Goal: Information Seeking & Learning: Learn about a topic

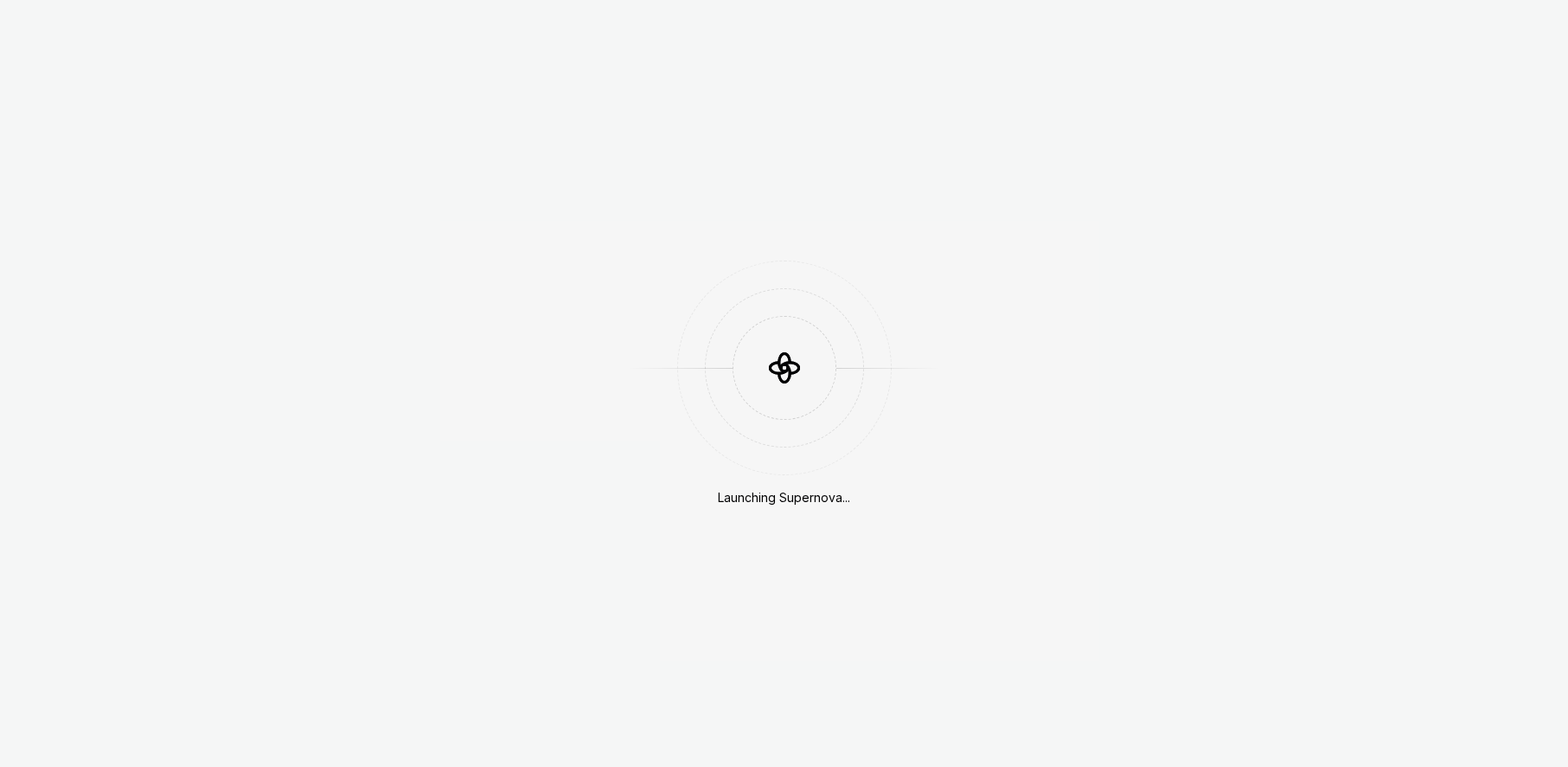
click at [686, 222] on div "Launching Supernova..." at bounding box center [784, 383] width 1568 height 767
click at [984, 343] on div "Launching Supernova..." at bounding box center [784, 383] width 1568 height 767
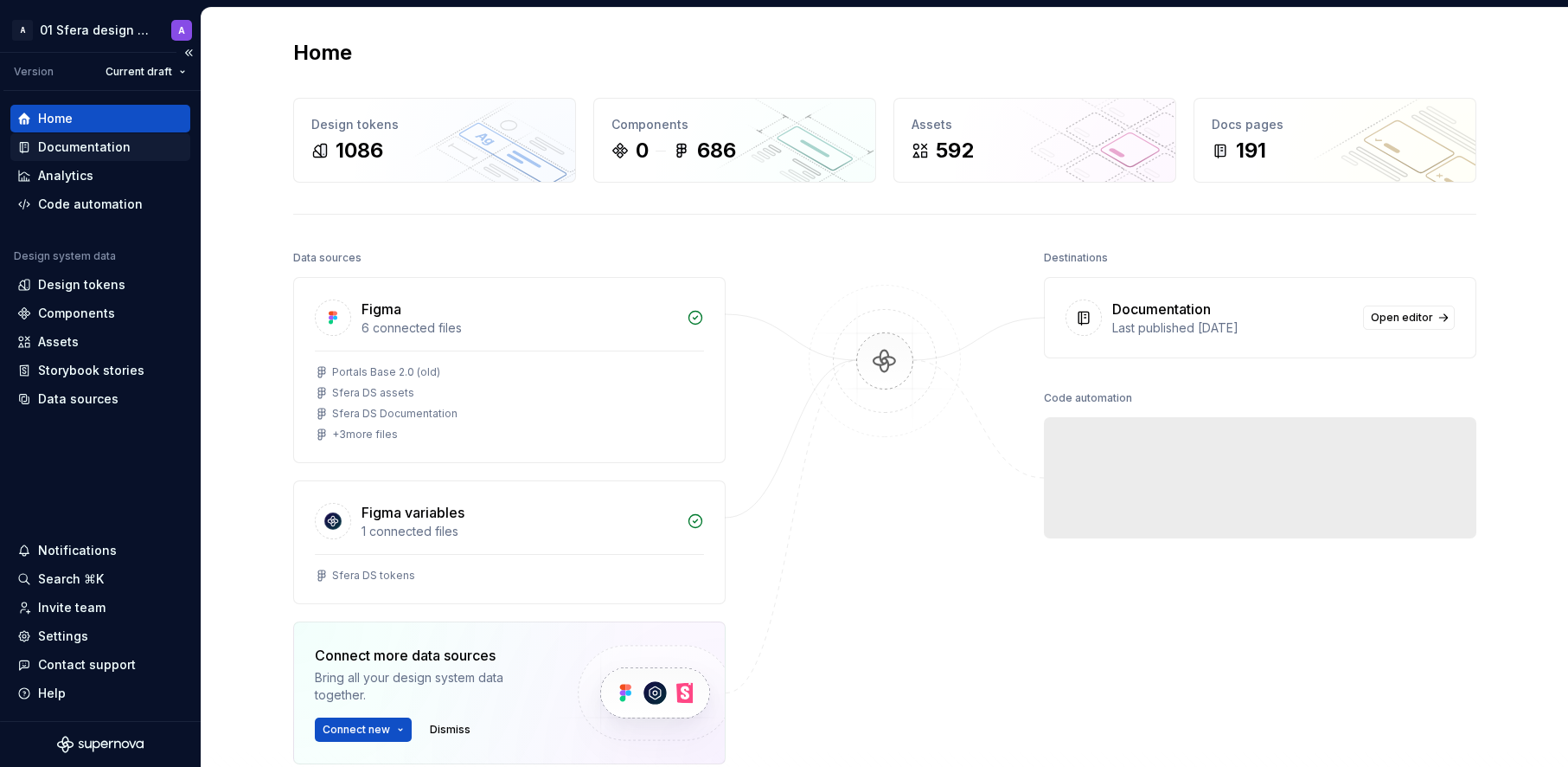
click at [122, 142] on div "Documentation" at bounding box center [84, 146] width 92 height 17
click at [100, 271] on div "Design tokens" at bounding box center [99, 285] width 180 height 28
click at [99, 281] on div "Design tokens" at bounding box center [82, 285] width 87 height 17
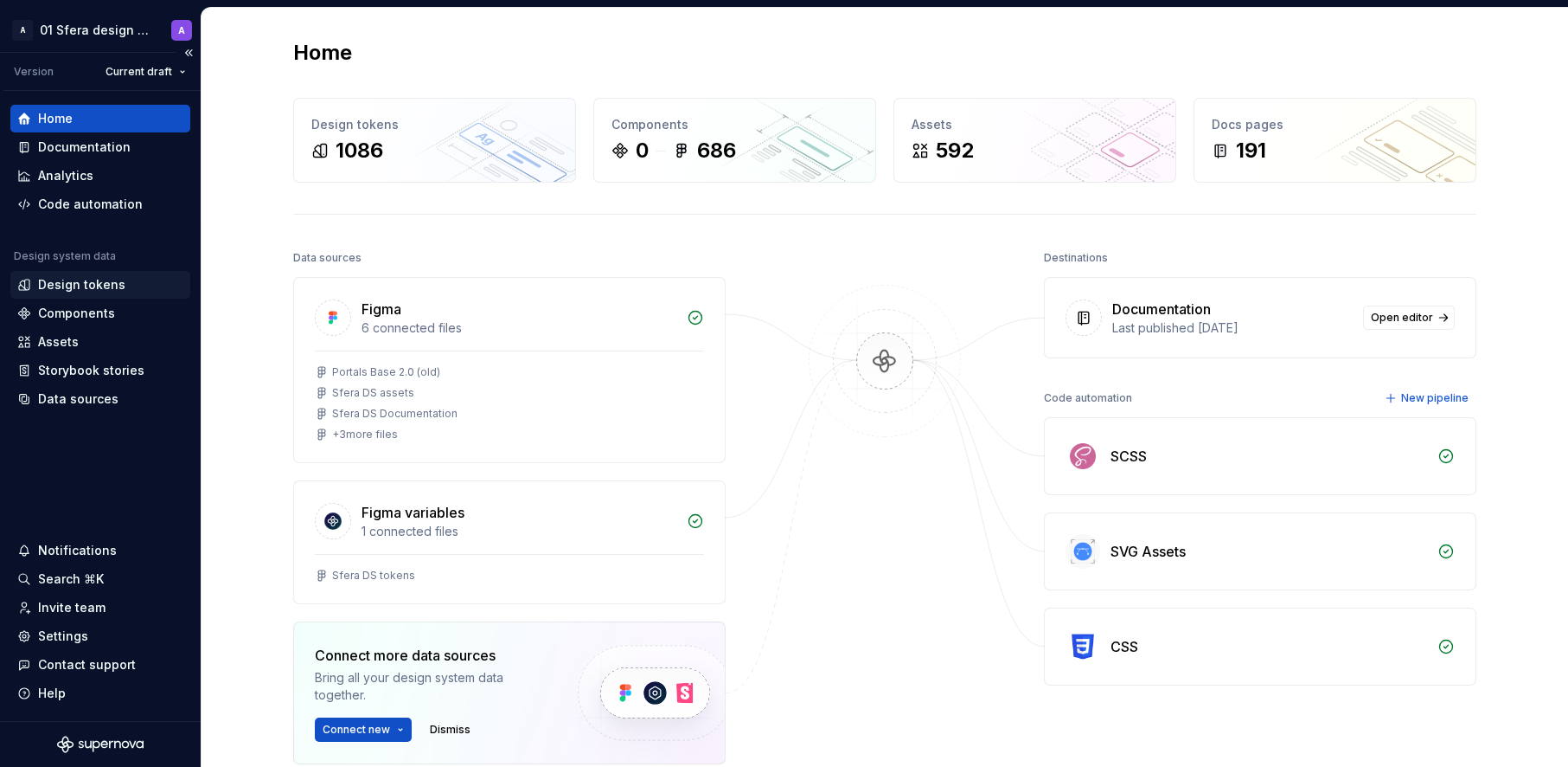
click at [95, 282] on div "Design tokens" at bounding box center [82, 285] width 87 height 17
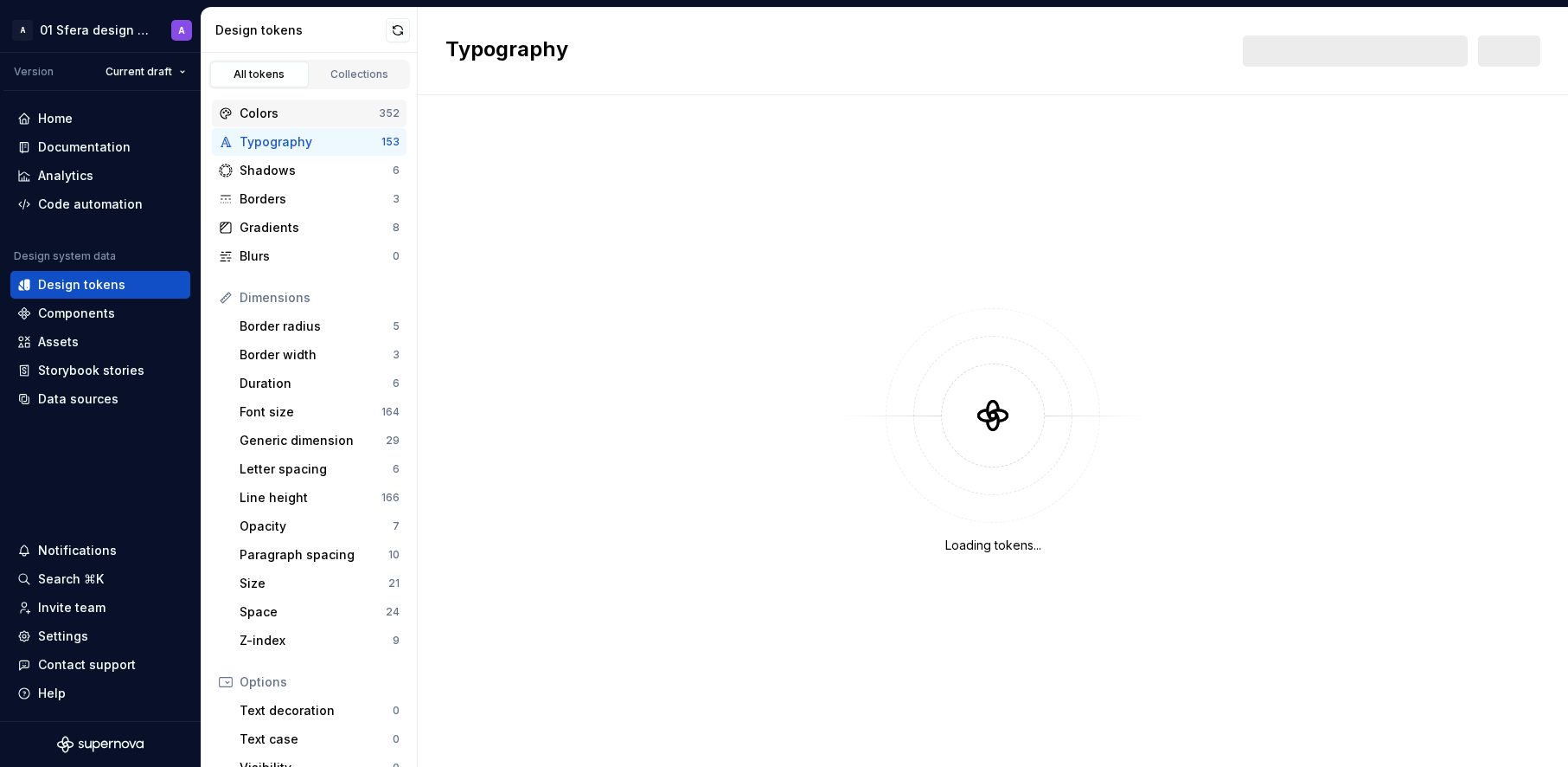
click at [328, 110] on div "Colors" at bounding box center [309, 112] width 139 height 17
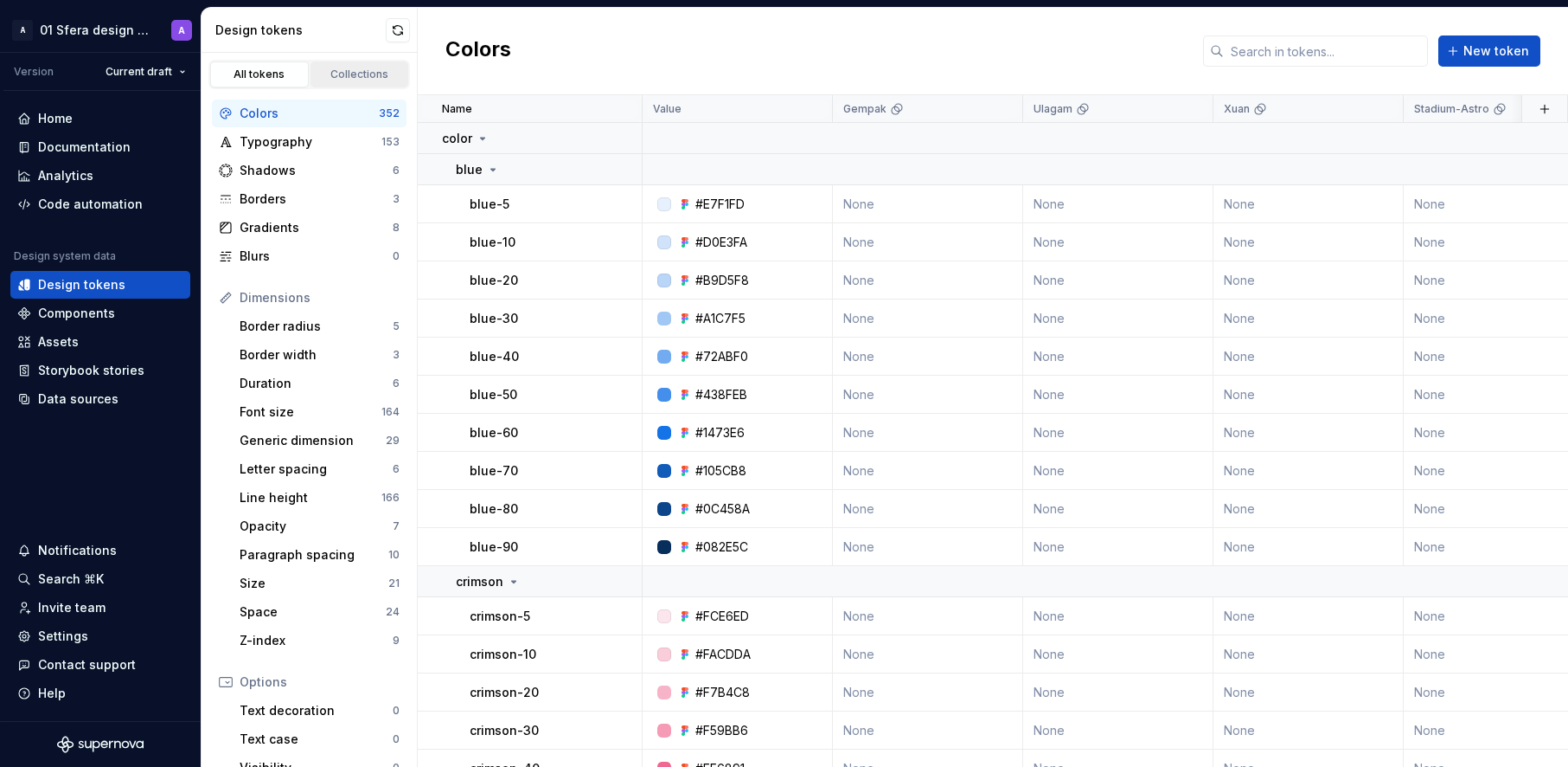
click at [354, 70] on div "Collections" at bounding box center [359, 75] width 87 height 14
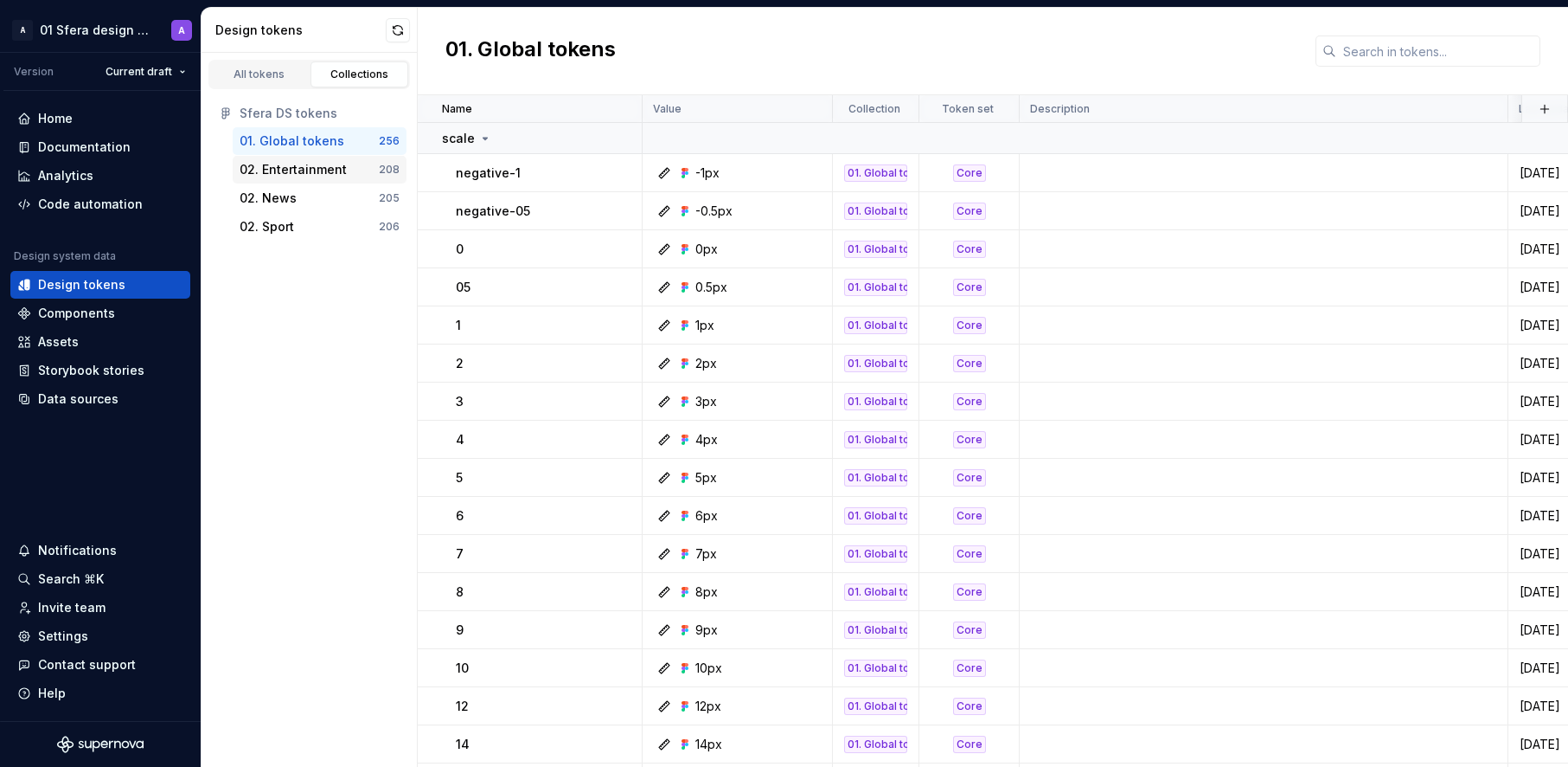
click at [304, 175] on div "02. Entertainment" at bounding box center [293, 169] width 107 height 17
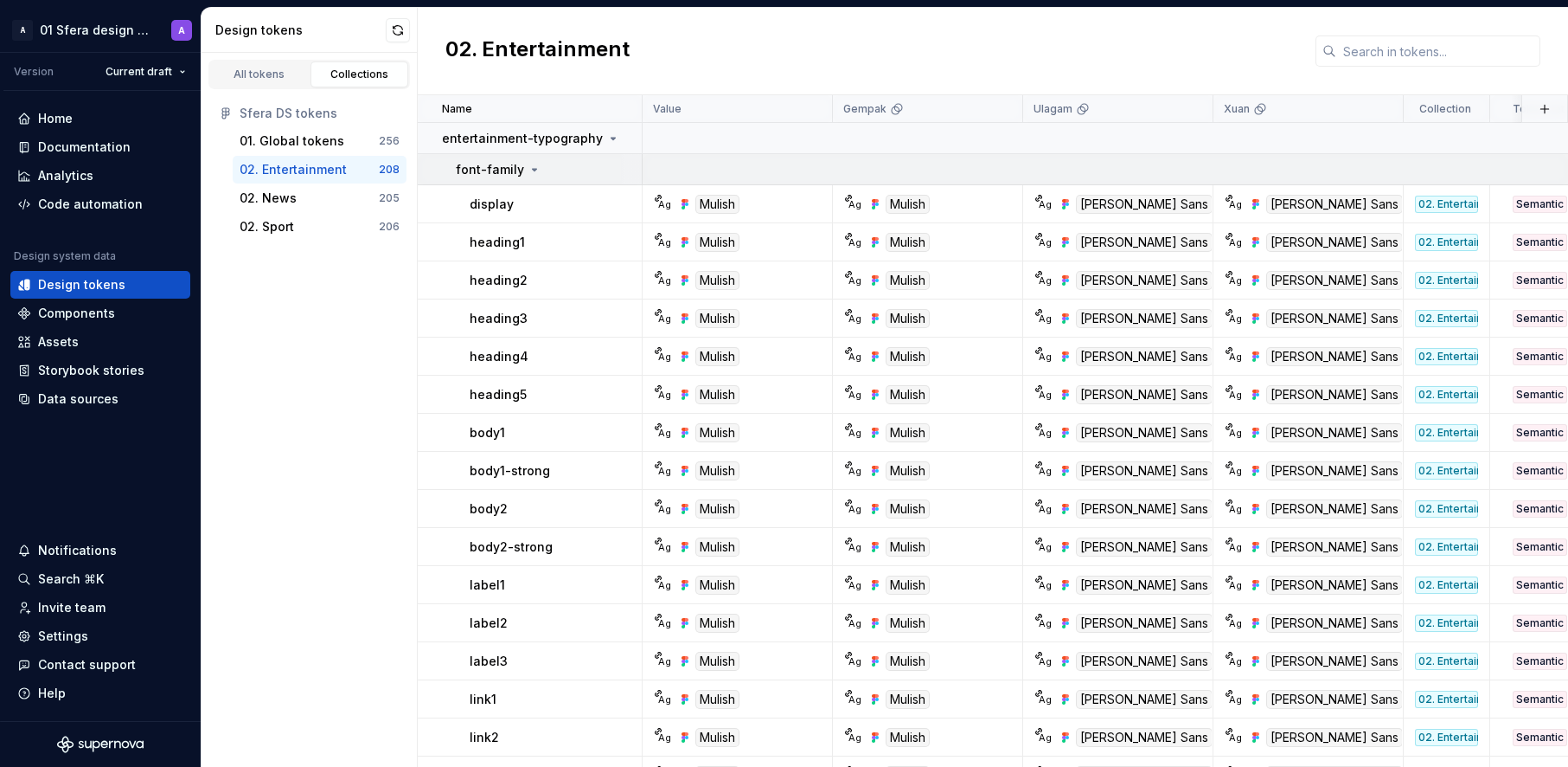
click at [512, 167] on p "font-family" at bounding box center [490, 169] width 69 height 17
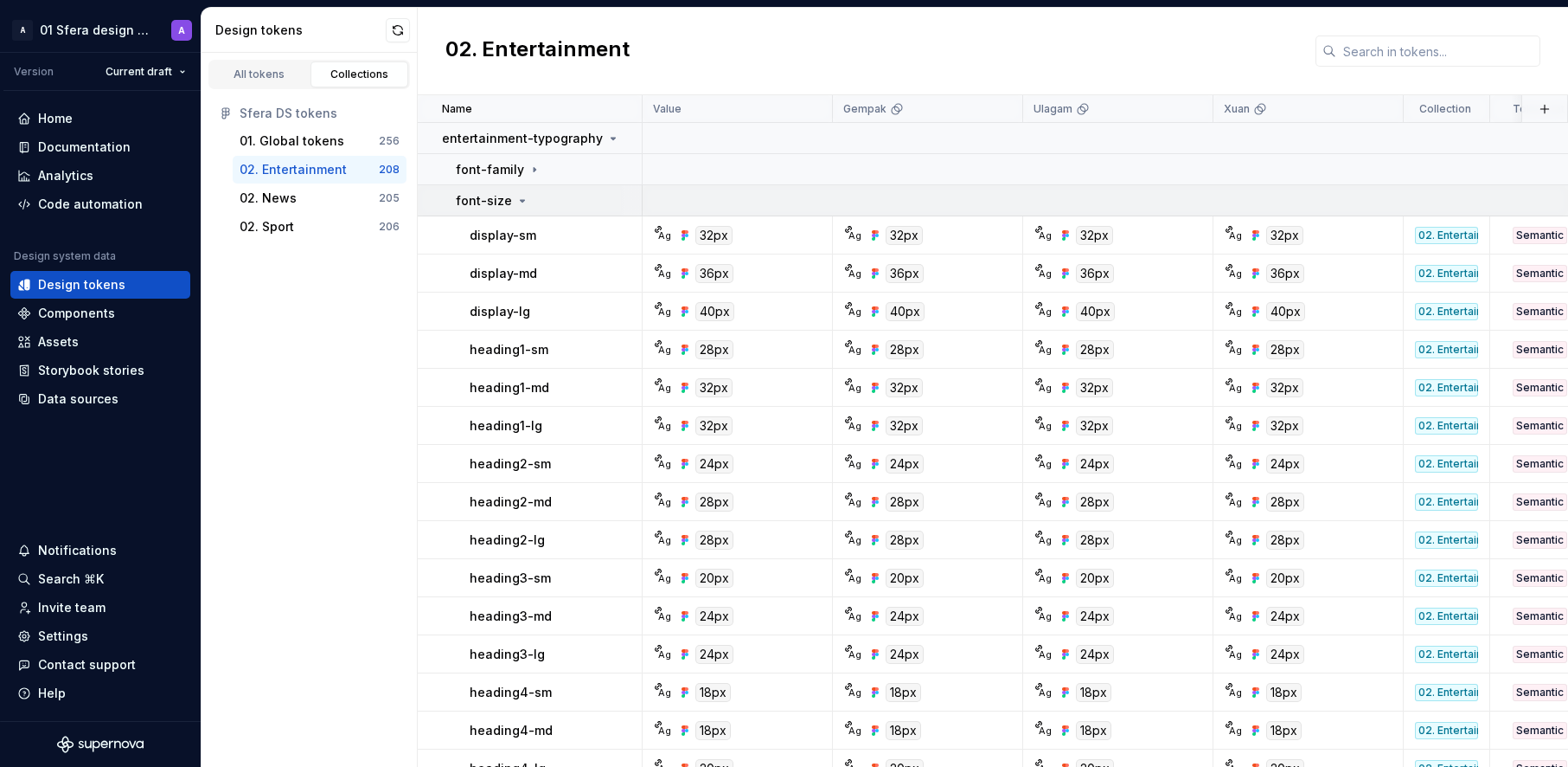
click at [508, 197] on div "font-size" at bounding box center [493, 200] width 74 height 17
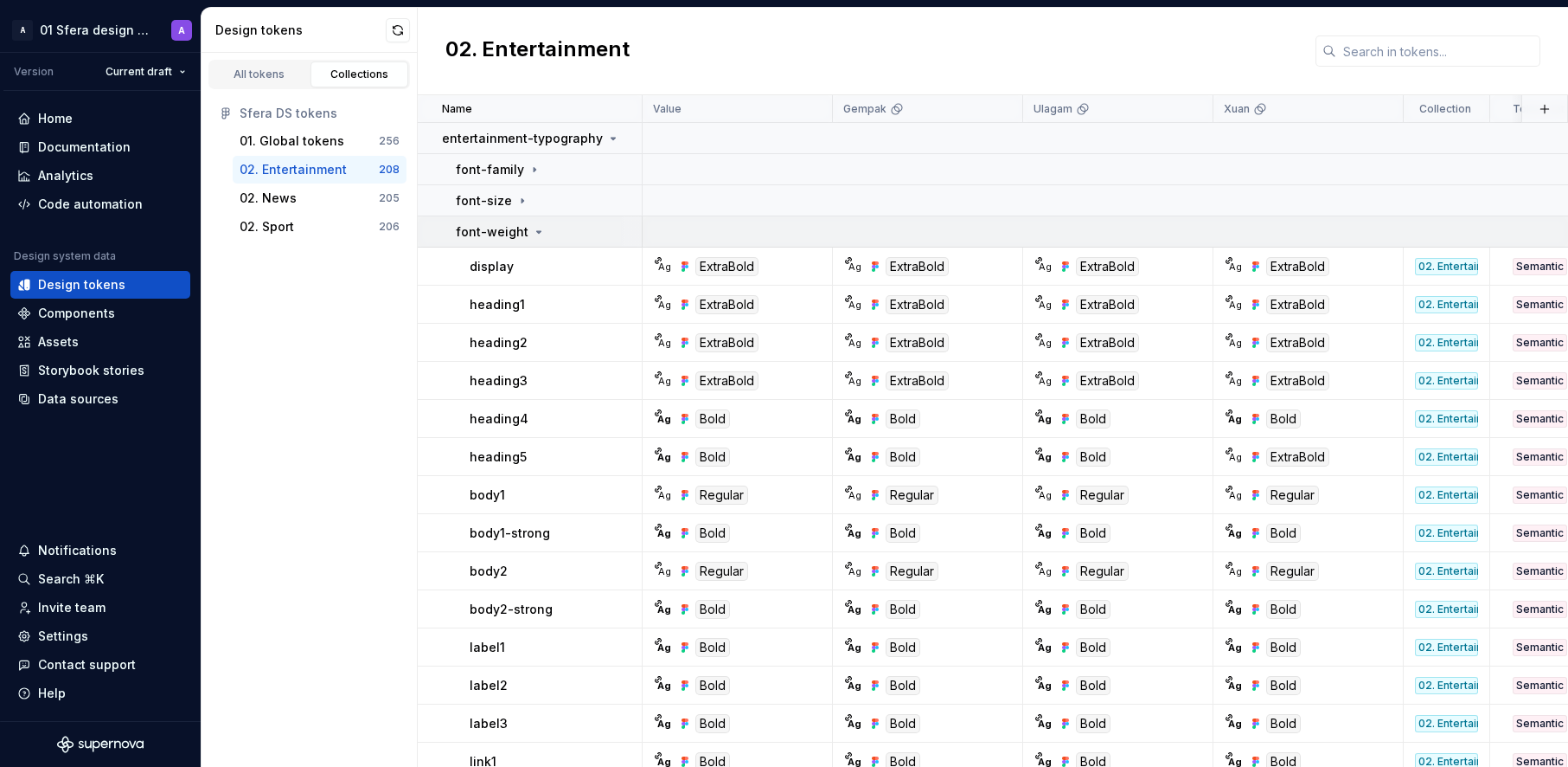
click at [507, 236] on p "font-weight" at bounding box center [492, 231] width 73 height 17
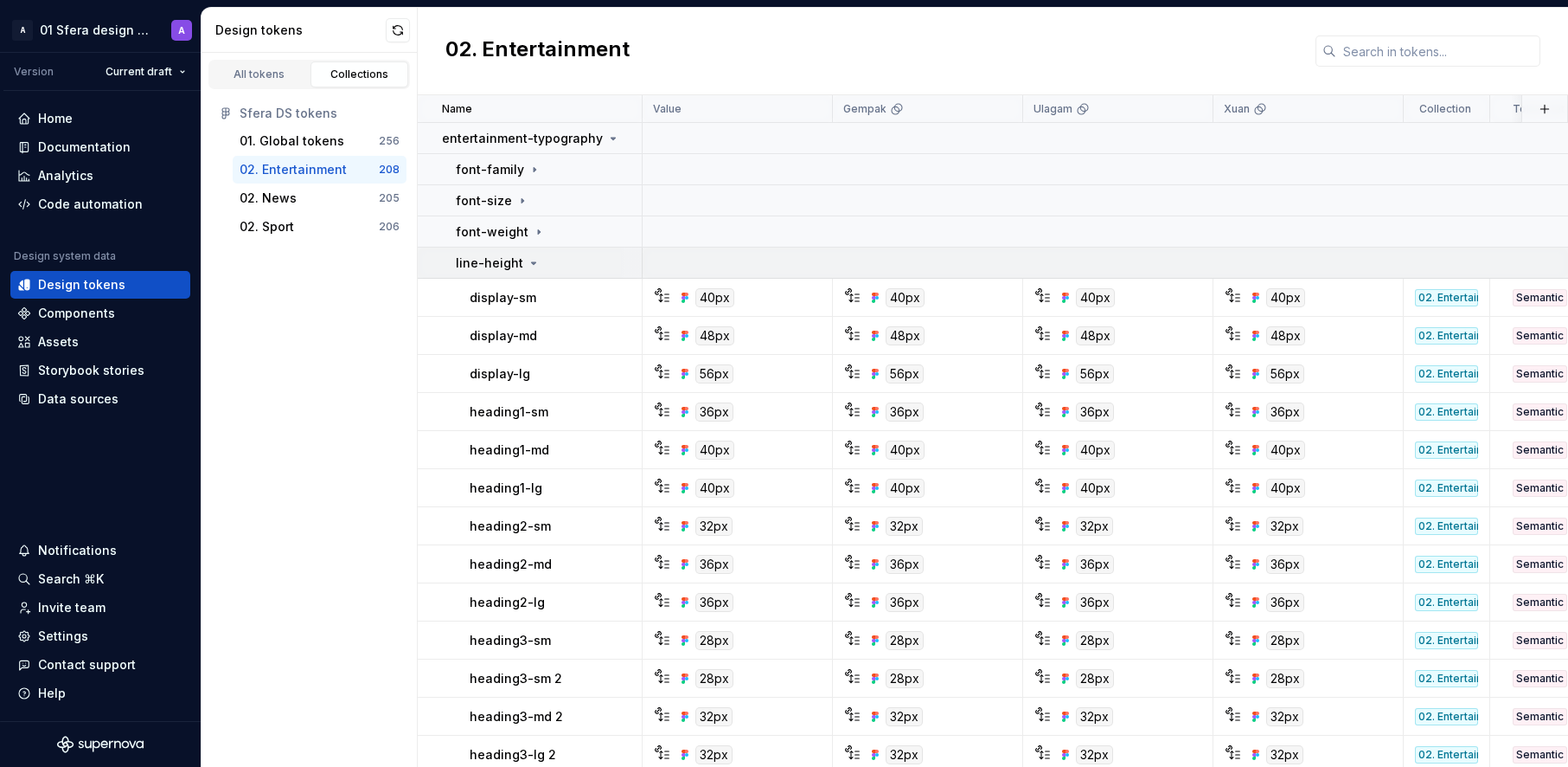
click at [514, 259] on p "line-height" at bounding box center [490, 263] width 68 height 17
